Goal: Navigation & Orientation: Find specific page/section

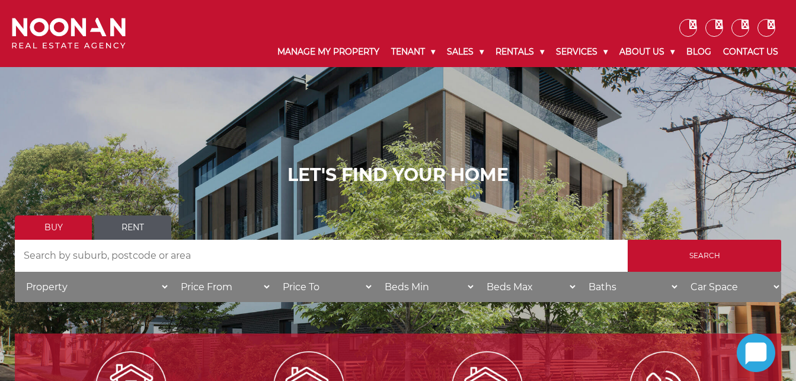
click at [707, 133] on div "LET'S FIND YOUR HOME Buy Rent Search Search by Address House Category Property …" at bounding box center [398, 237] width 796 height 474
drag, startPoint x: 707, startPoint y: 133, endPoint x: 571, endPoint y: 113, distance: 137.2
click at [571, 113] on div "LET'S FIND YOUR HOME Buy Rent Search Search by Address House Category Property …" at bounding box center [398, 237] width 796 height 474
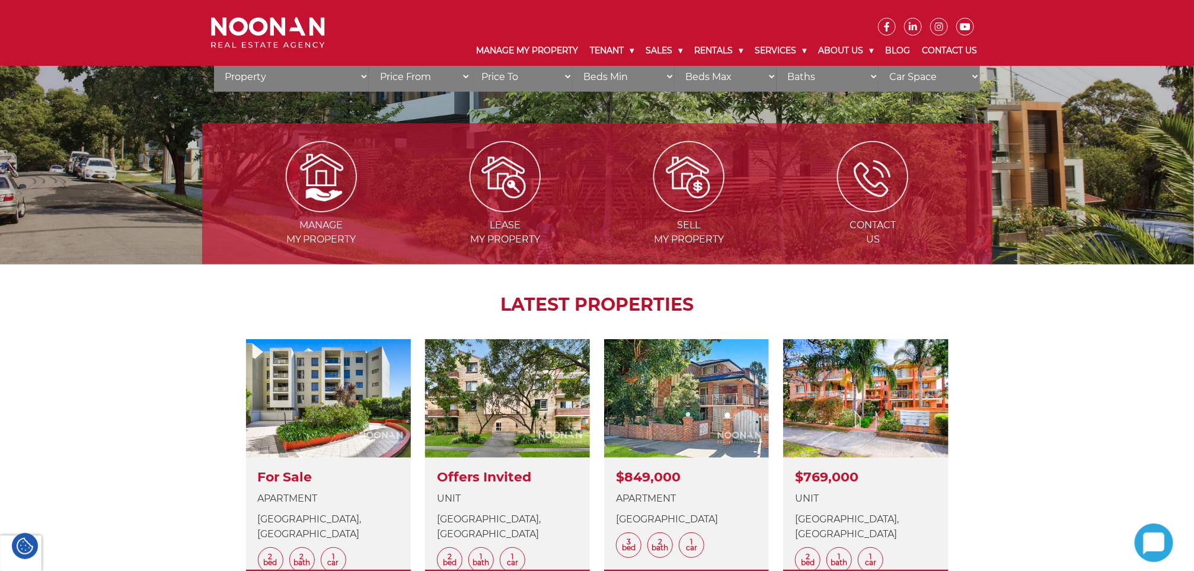
scroll to position [262, 0]
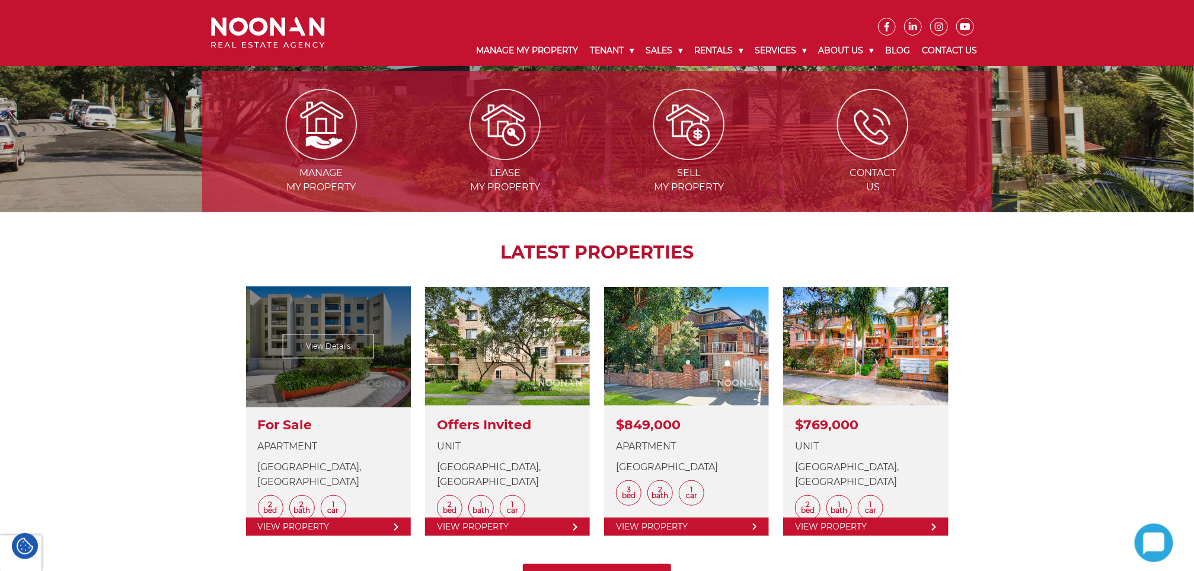
drag, startPoint x: 320, startPoint y: 357, endPoint x: 393, endPoint y: 521, distance: 179.1
click at [393, 380] on link at bounding box center [328, 411] width 165 height 249
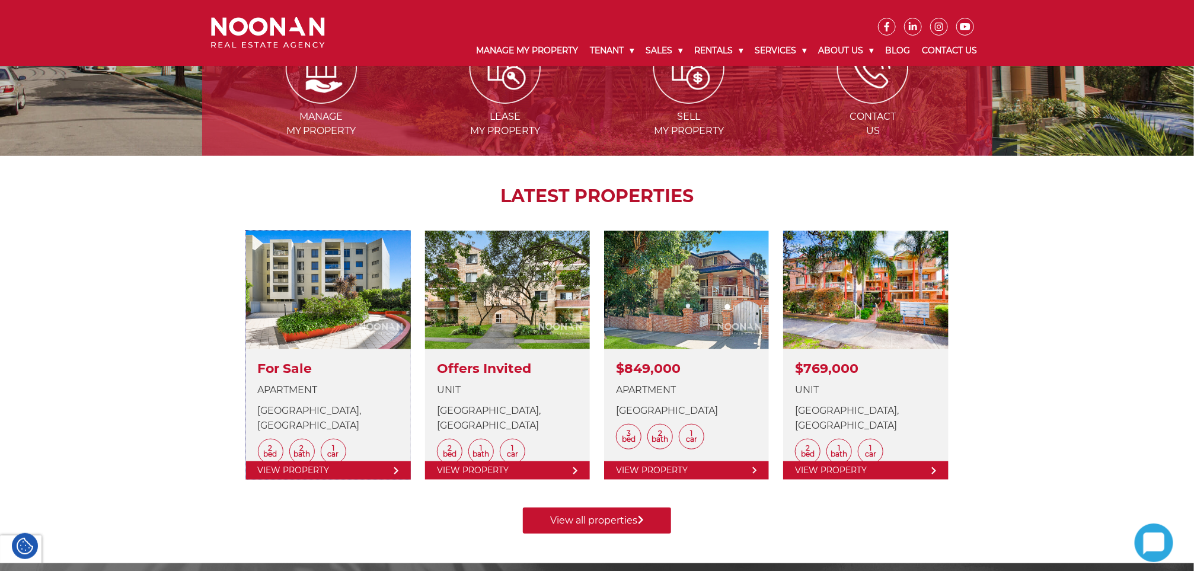
scroll to position [306, 0]
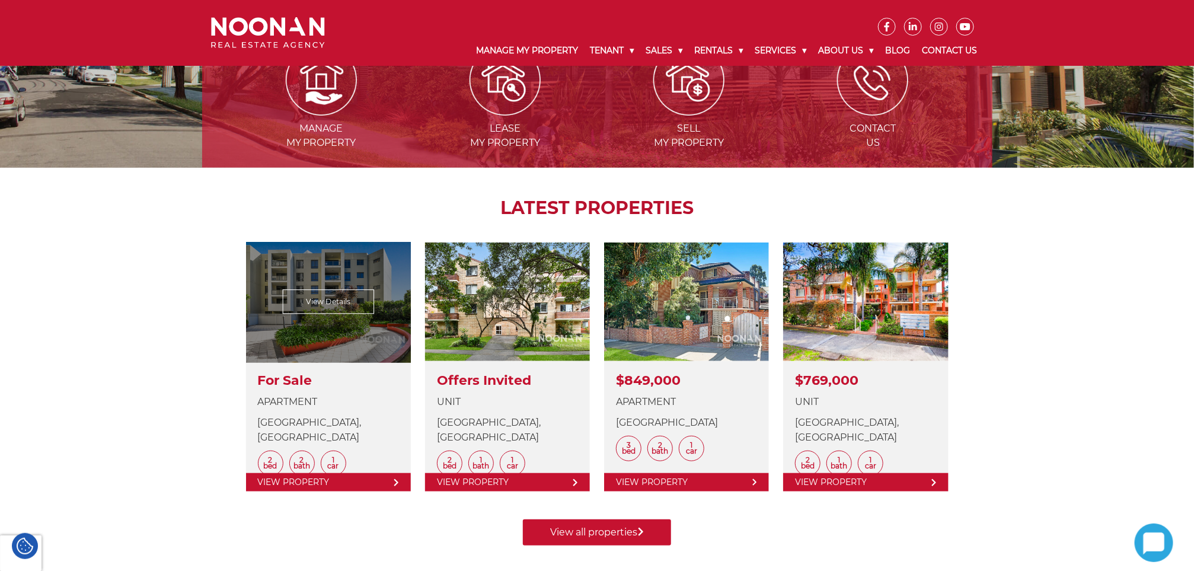
click at [278, 380] on link at bounding box center [328, 366] width 165 height 249
click at [383, 380] on link at bounding box center [328, 366] width 165 height 249
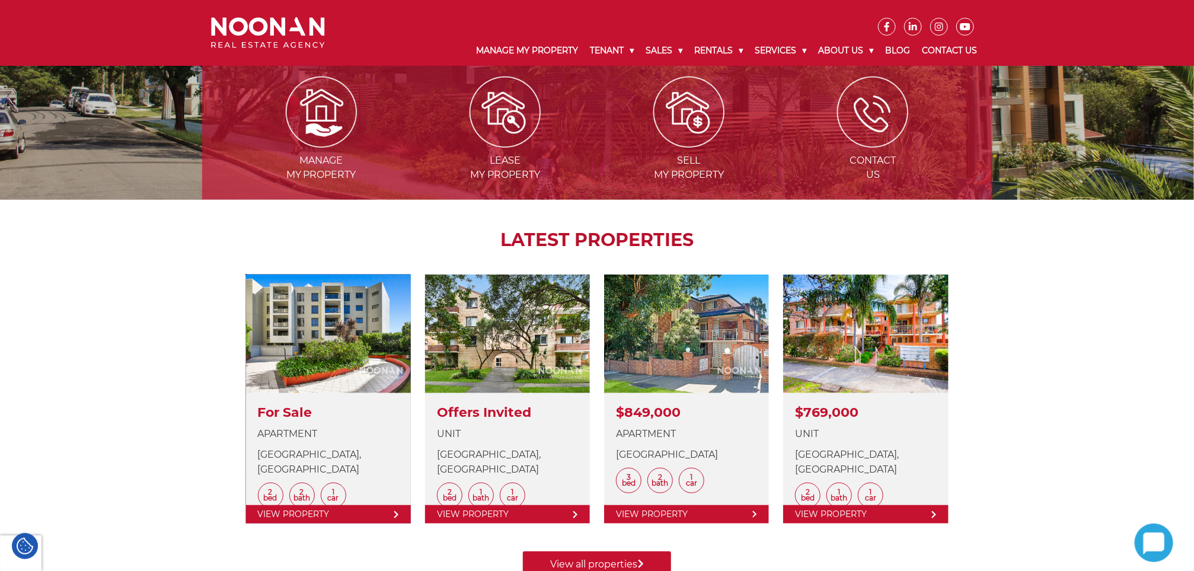
scroll to position [216, 0]
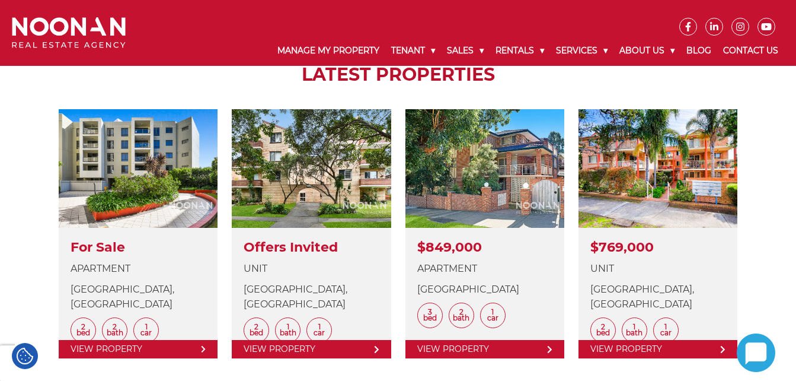
scroll to position [437, 0]
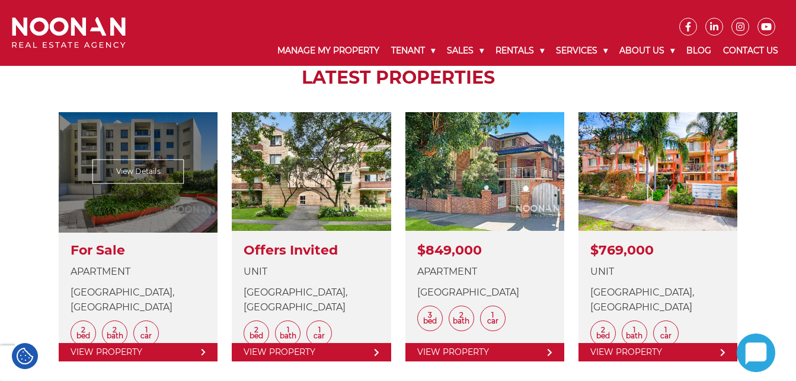
click at [122, 135] on link at bounding box center [138, 236] width 159 height 249
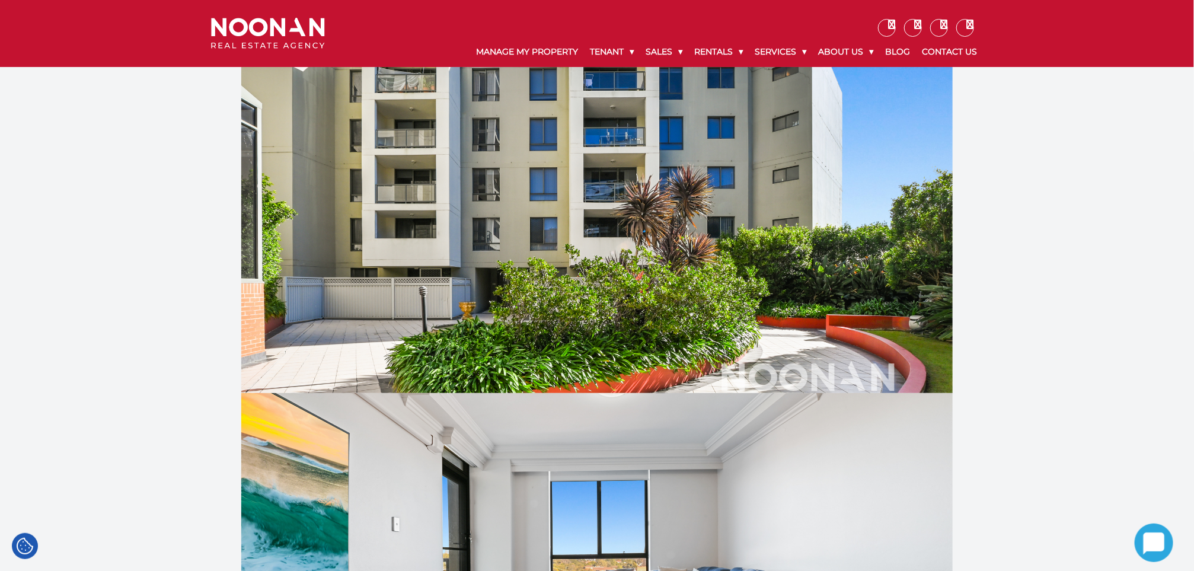
drag, startPoint x: 740, startPoint y: 0, endPoint x: 193, endPoint y: 341, distance: 645.4
click at [551, 274] on div at bounding box center [596, 230] width 711 height 326
drag, startPoint x: 557, startPoint y: 240, endPoint x: 1030, endPoint y: 279, distance: 474.6
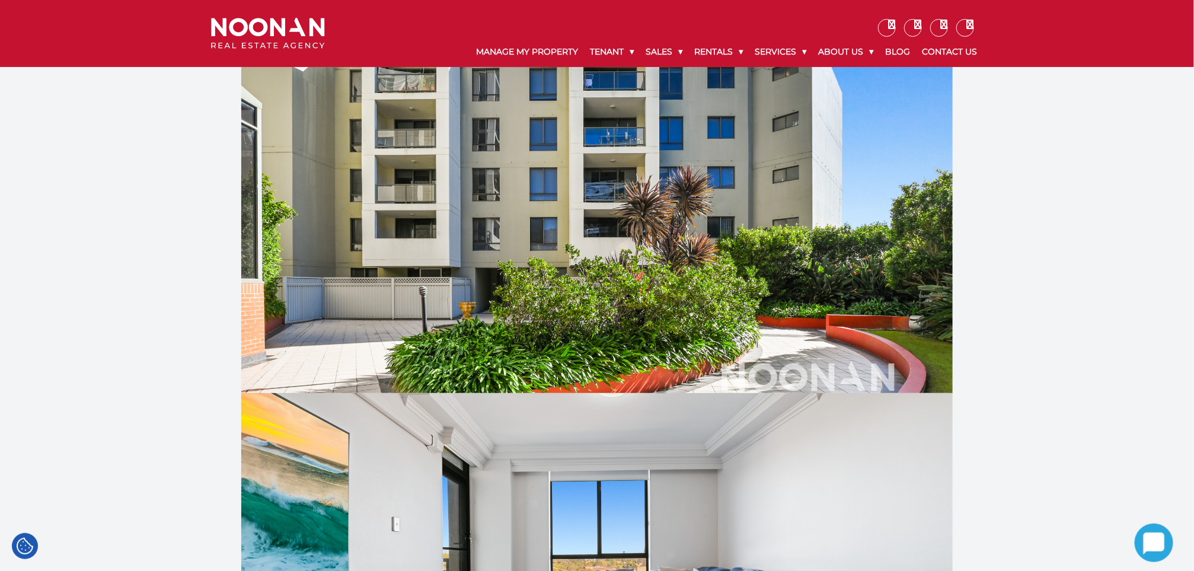
click at [621, 287] on div at bounding box center [596, 230] width 711 height 326
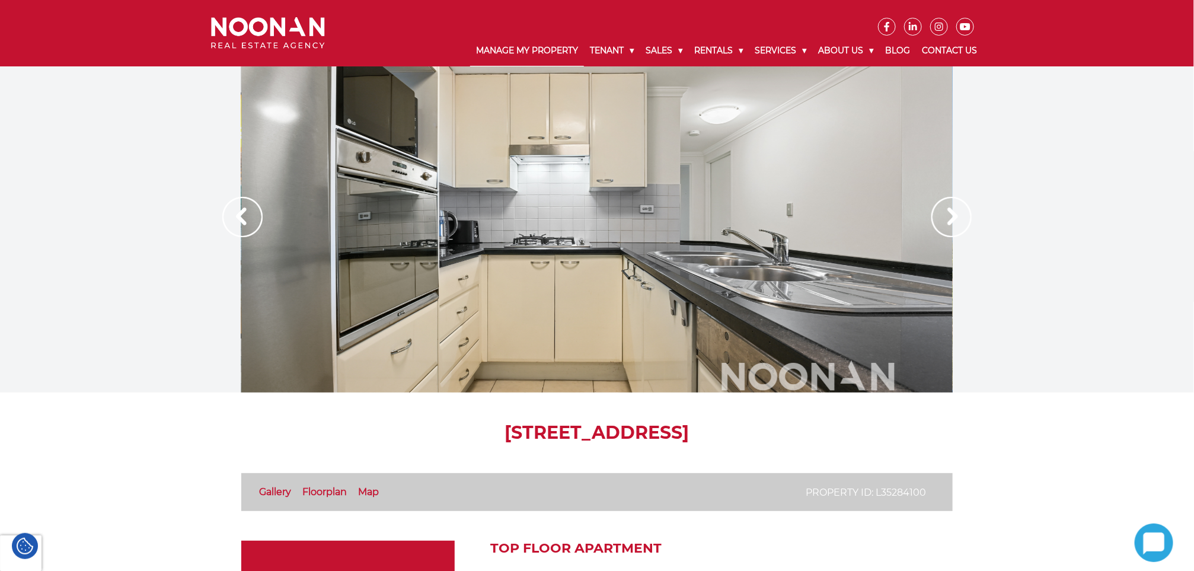
click at [529, 57] on link "Manage My Property" at bounding box center [527, 51] width 114 height 31
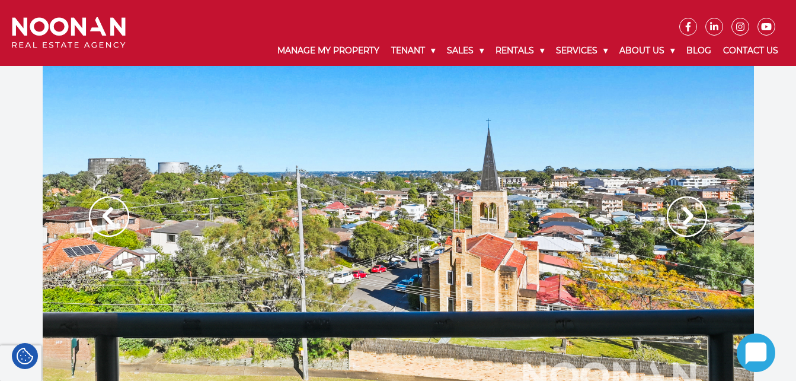
drag, startPoint x: 1158, startPoint y: 0, endPoint x: 168, endPoint y: 93, distance: 994.2
click at [20, 131] on div at bounding box center [398, 229] width 796 height 326
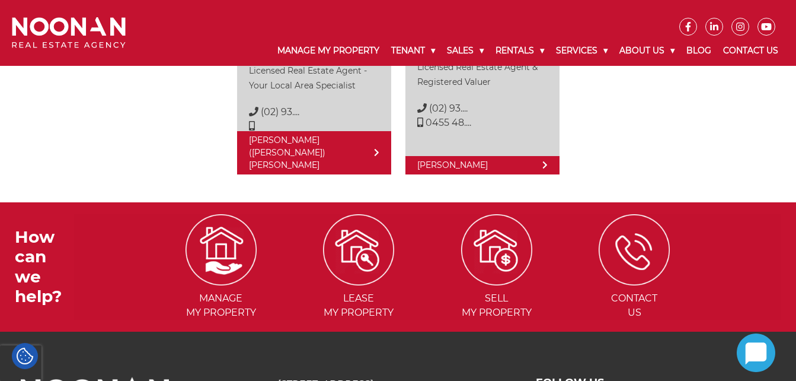
scroll to position [1872, 0]
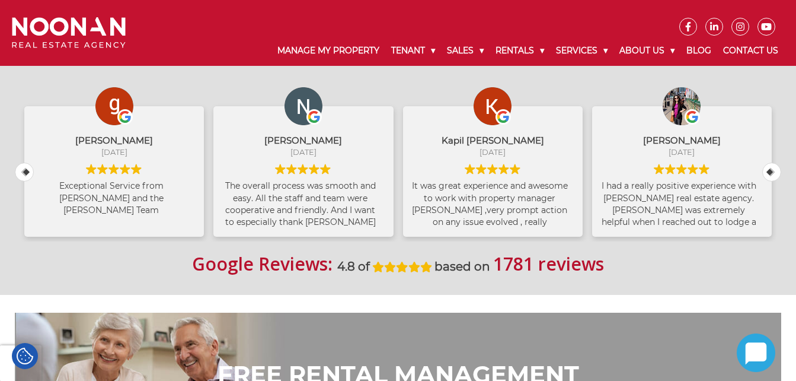
scroll to position [533, 0]
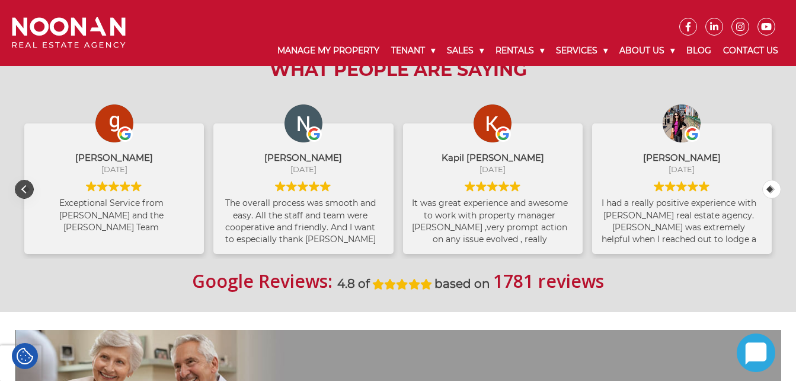
click at [23, 190] on div "Previous review" at bounding box center [24, 189] width 18 height 18
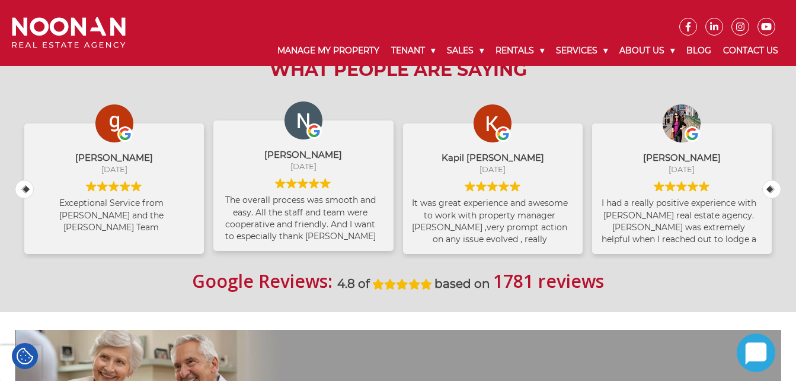
drag, startPoint x: 195, startPoint y: 206, endPoint x: 195, endPoint y: 215, distance: 8.3
click at [213, 215] on div "Nischal Kutu August 28, 2025 The overall process was smooth and easy. All the s…" at bounding box center [303, 185] width 180 height 130
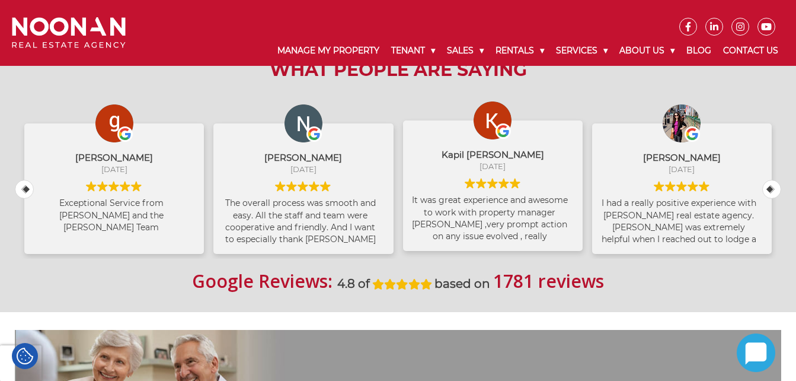
drag, startPoint x: 385, startPoint y: 206, endPoint x: 385, endPoint y: 236, distance: 29.6
click at [403, 236] on div "Kapil Raj Shrestha August 27, 2025 It was great experience and awesome to work …" at bounding box center [493, 185] width 180 height 130
drag, startPoint x: 385, startPoint y: 236, endPoint x: 371, endPoint y: 149, distance: 87.7
click at [412, 139] on div "Kapil Raj Shrestha August 27, 2025" at bounding box center [493, 150] width 162 height 42
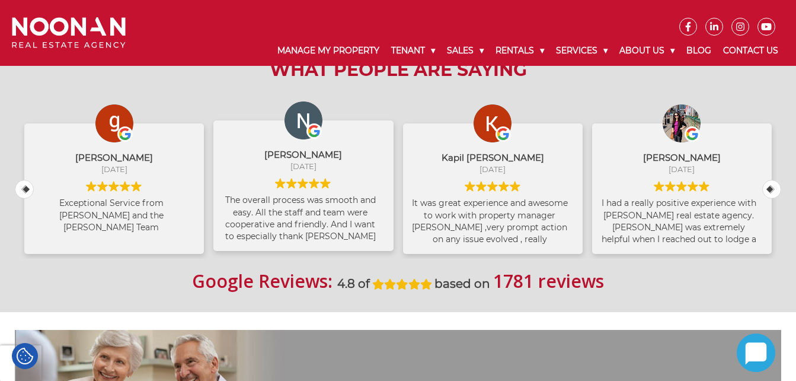
click at [213, 174] on div "Nischal Kutu August 28, 2025 The overall process was smooth and easy. All the s…" at bounding box center [303, 185] width 180 height 130
click at [222, 221] on div "The overall process was smooth and easy. All the staff and team were cooperativ…" at bounding box center [303, 218] width 162 height 48
click at [222, 204] on div "The overall process was smooth and easy. All the staff and team were cooperativ…" at bounding box center [303, 218] width 162 height 48
click at [222, 209] on div "The overall process was smooth and easy. All the staff and team were cooperativ…" at bounding box center [303, 218] width 162 height 48
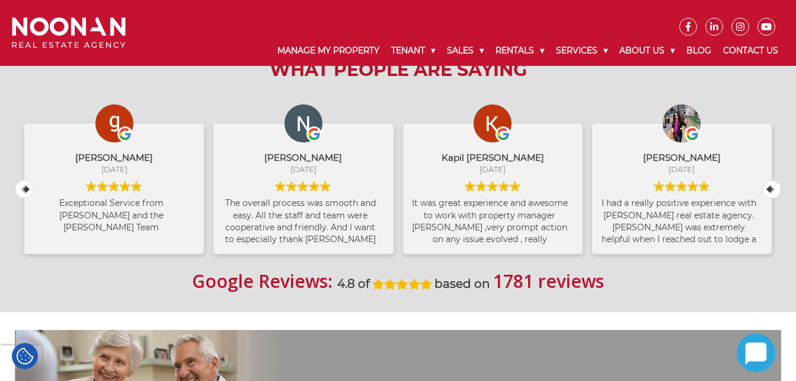
drag, startPoint x: 195, startPoint y: 209, endPoint x: 172, endPoint y: 267, distance: 63.1
click at [172, 267] on div "Google Reviews: 4.8 of based on 1781 reviews" at bounding box center [398, 280] width 766 height 27
click at [222, 196] on div "The overall process was smooth and easy. All the staff and team were cooperativ…" at bounding box center [303, 218] width 162 height 48
click at [222, 231] on div "The overall process was smooth and easy. All the staff and team were cooperativ…" at bounding box center [303, 218] width 162 height 48
click at [222, 199] on div "The overall process was smooth and easy. All the staff and team were cooperativ…" at bounding box center [303, 218] width 162 height 48
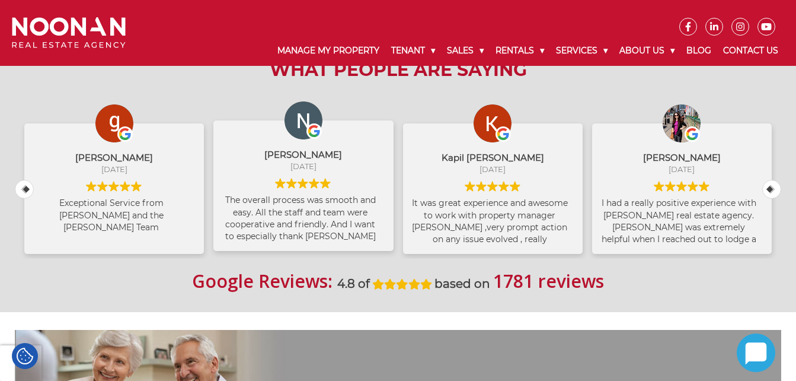
click at [306, 128] on img at bounding box center [313, 130] width 15 height 15
click at [222, 171] on div "August 28, 2025" at bounding box center [303, 166] width 162 height 11
click at [222, 154] on div "Nischal Kutu" at bounding box center [303, 154] width 162 height 12
